Goal: Task Accomplishment & Management: Manage account settings

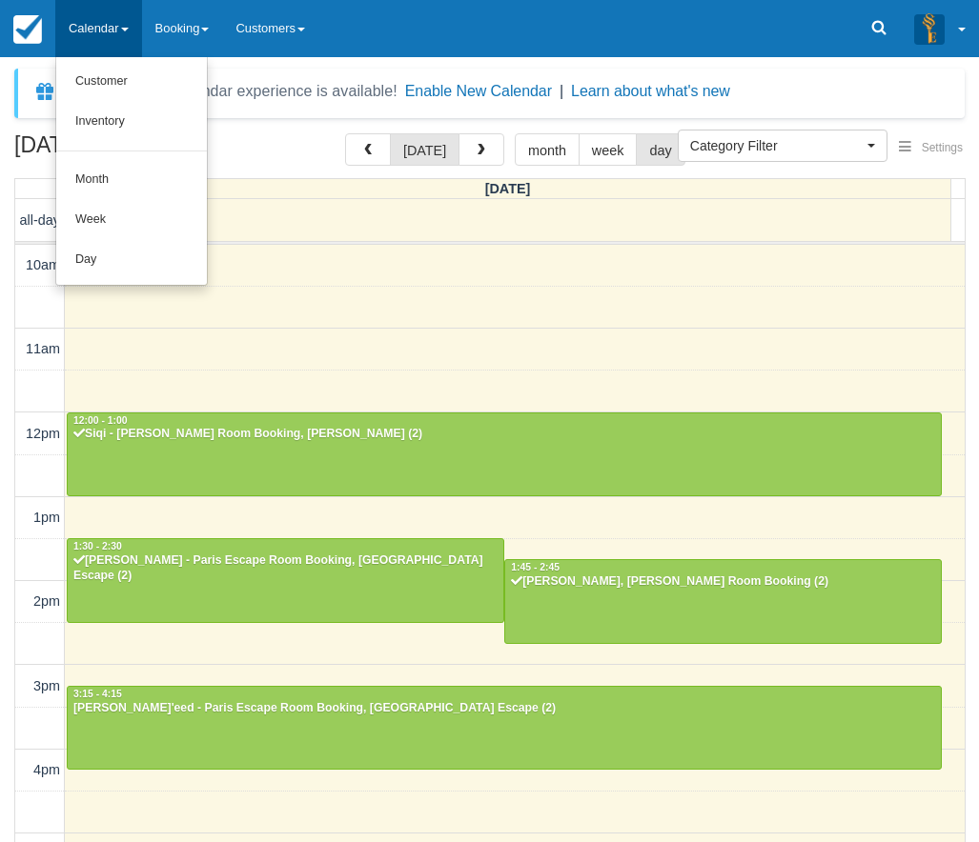
select select
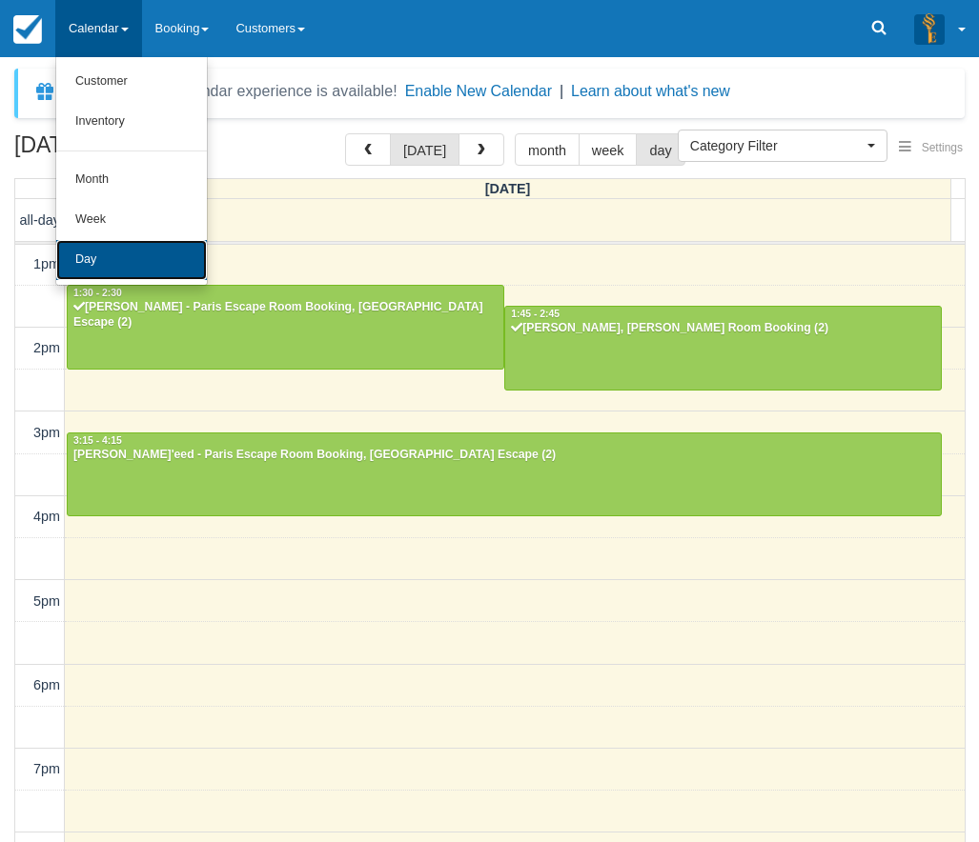
click at [104, 266] on link "Day" at bounding box center [131, 260] width 151 height 40
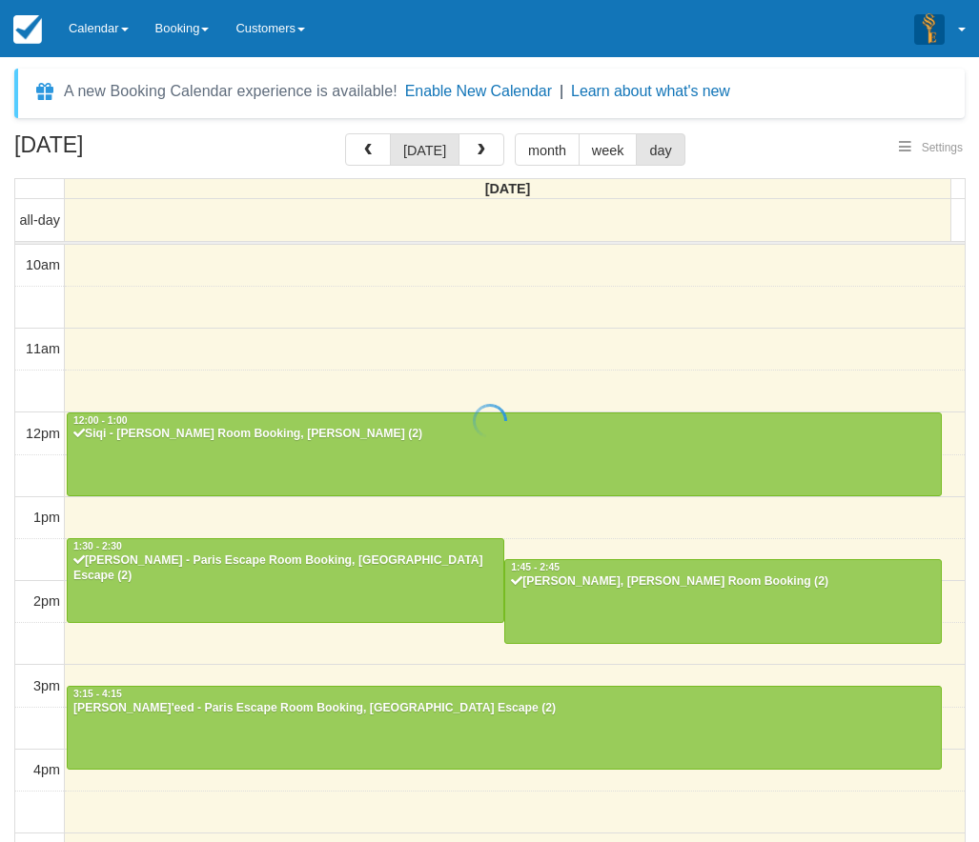
select select
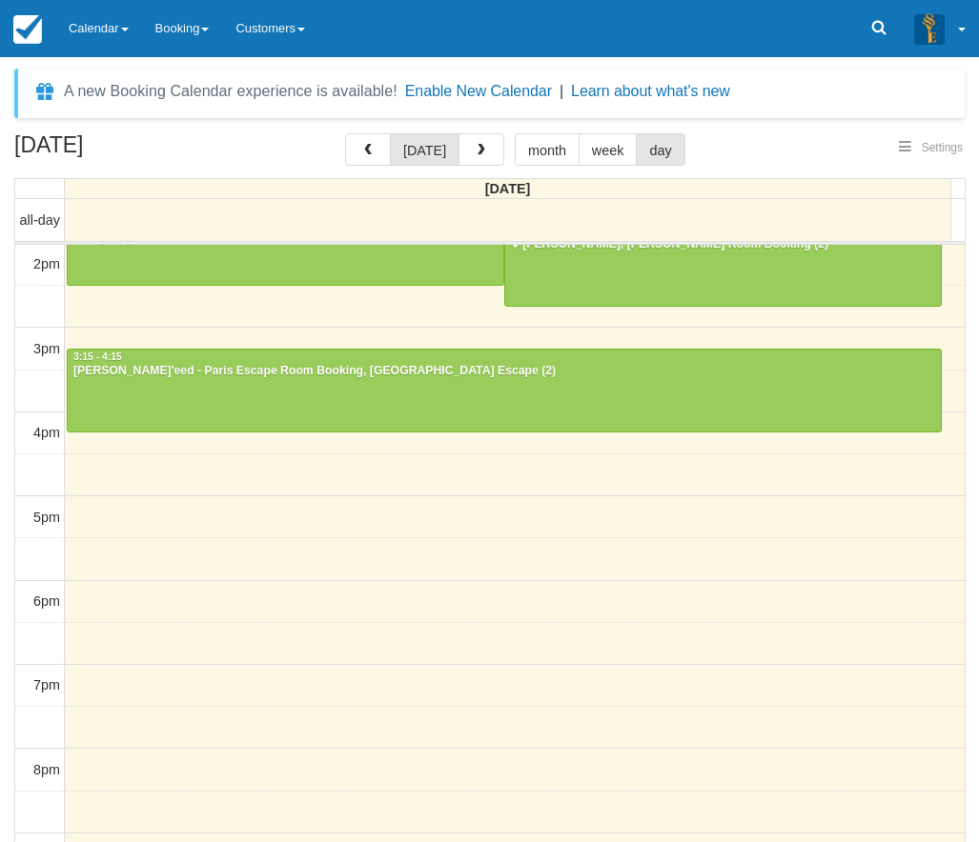
select select
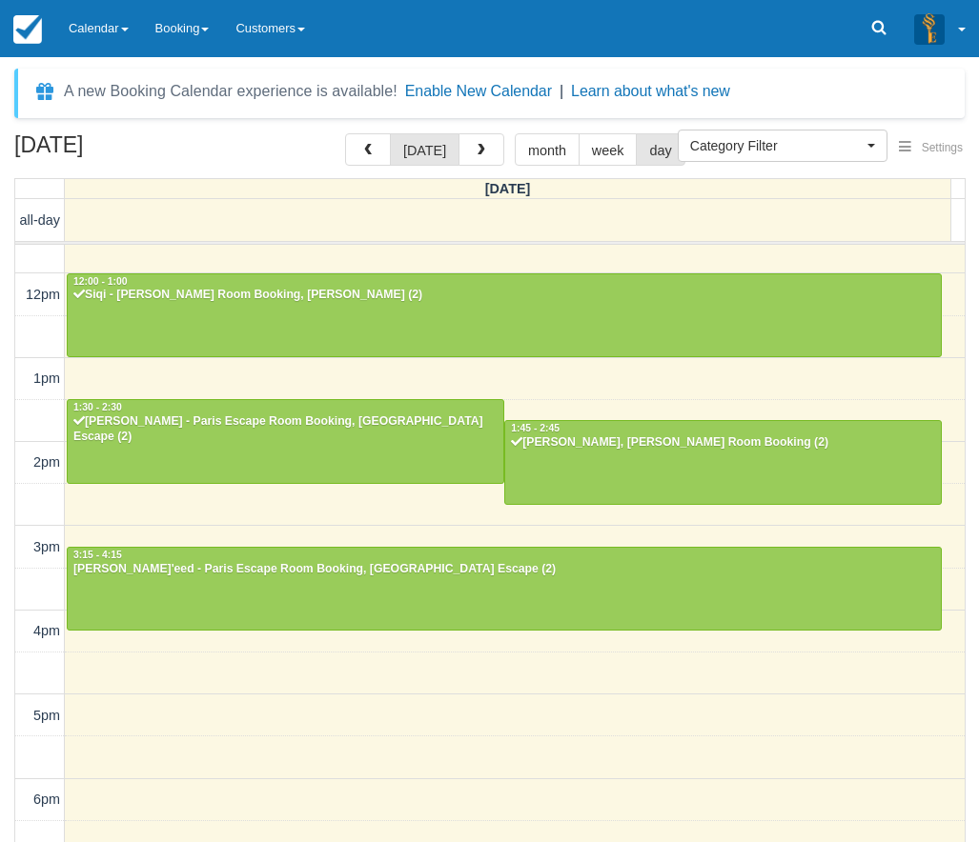
scroll to position [0, 0]
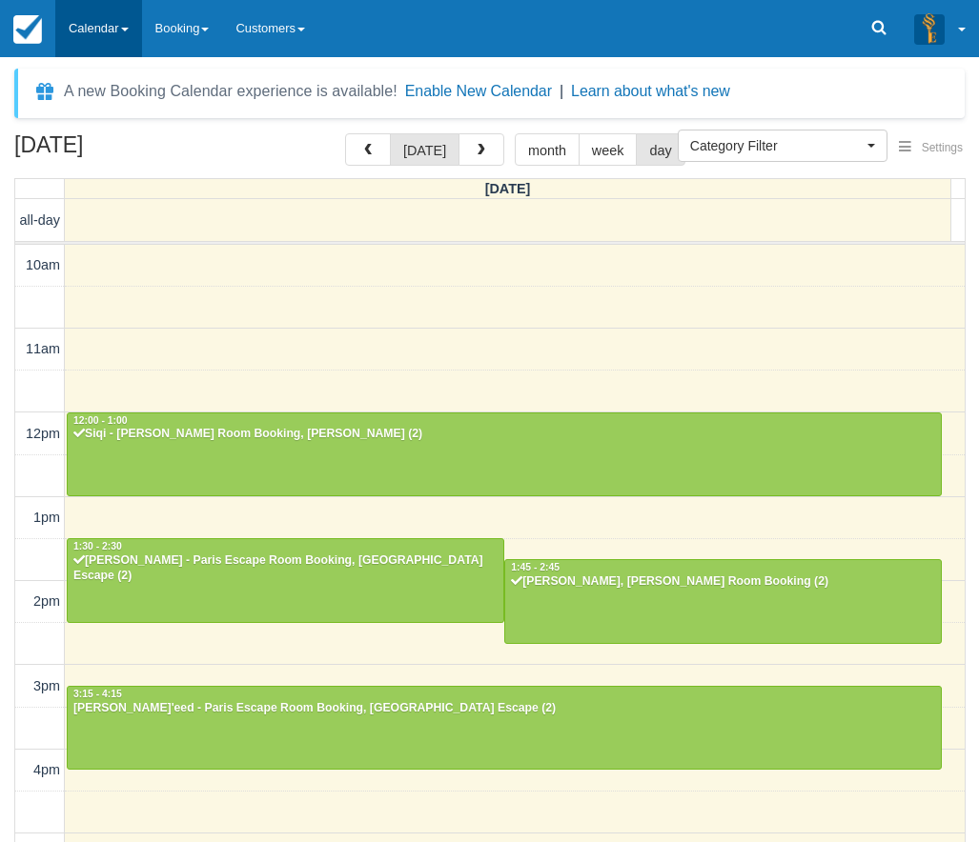
click at [111, 42] on link "Calendar" at bounding box center [98, 28] width 87 height 57
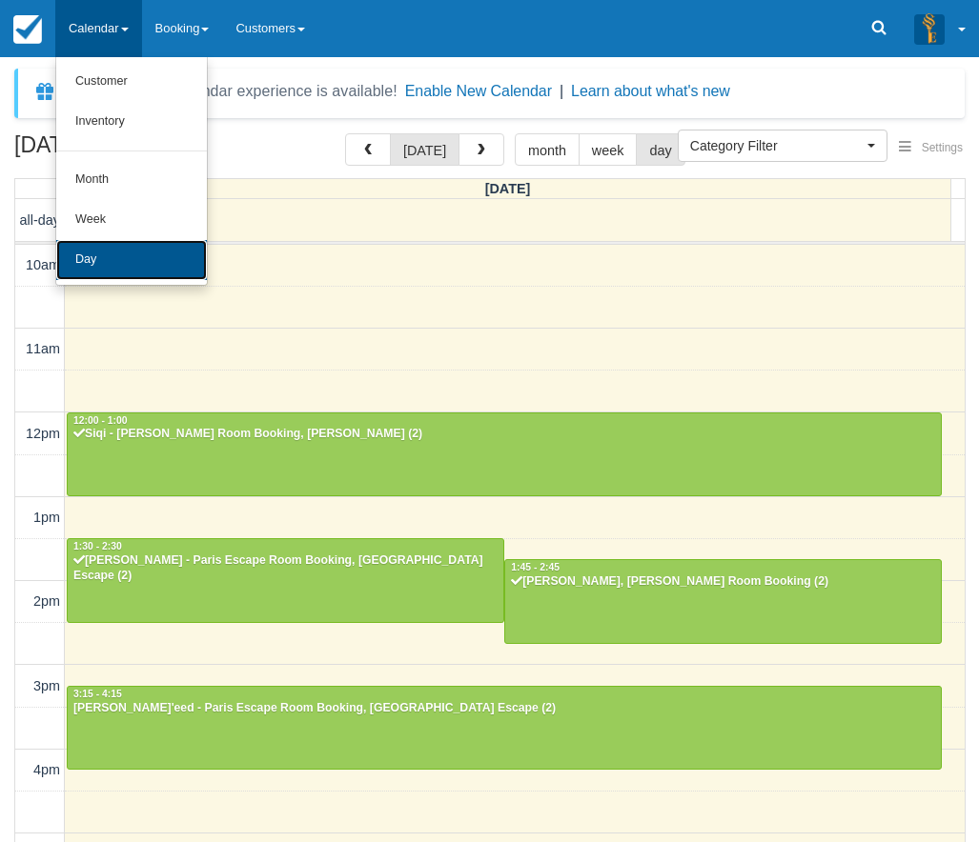
click at [90, 254] on link "Day" at bounding box center [131, 260] width 151 height 40
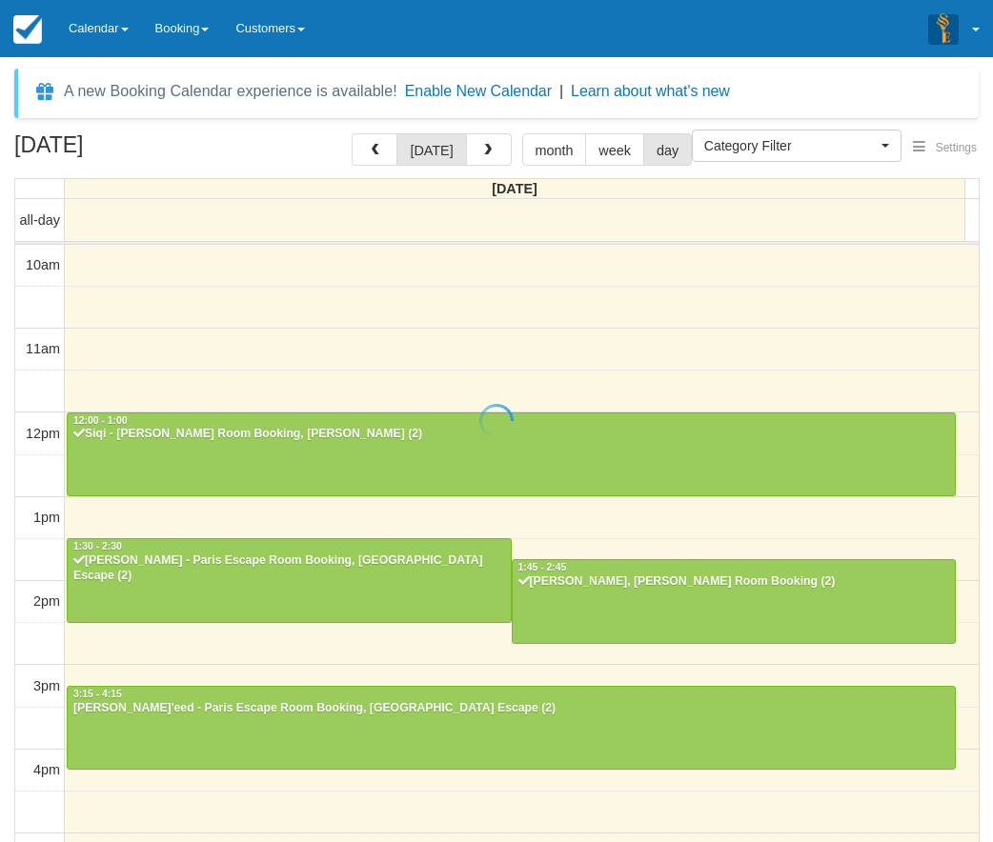
select select
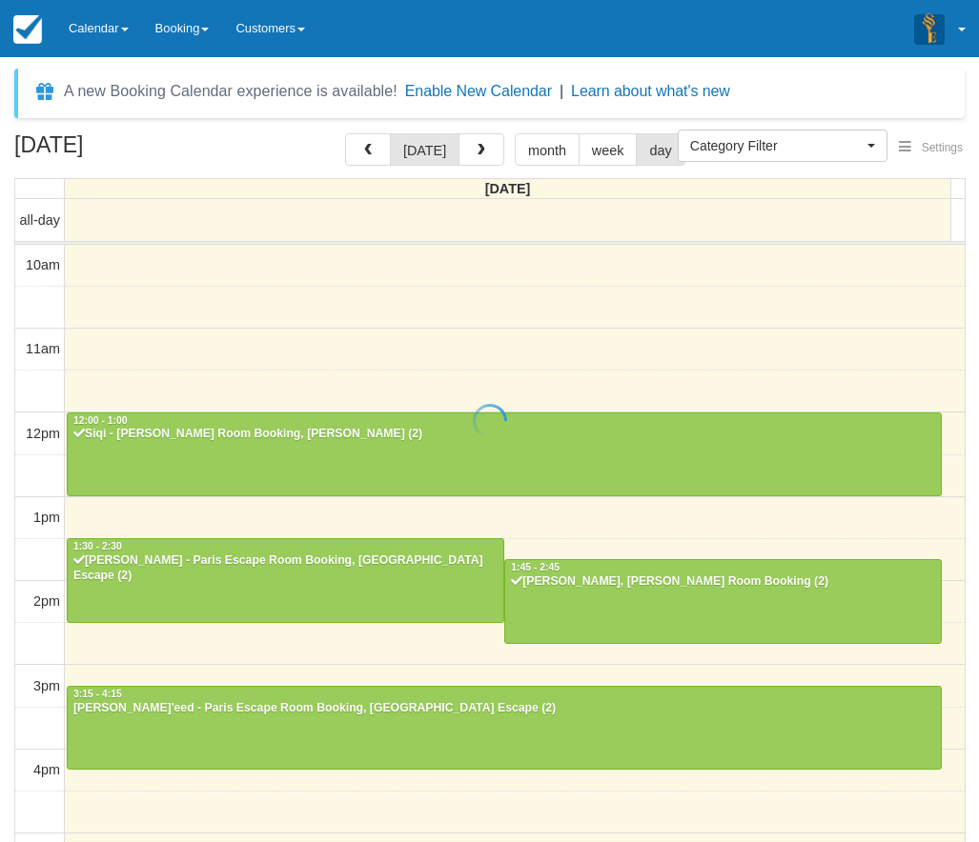
scroll to position [337, 0]
